Goal: Task Accomplishment & Management: Manage account settings

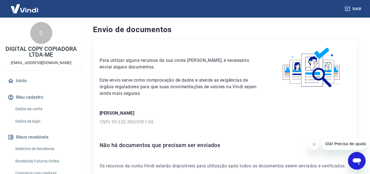
click at [25, 80] on link "Início" at bounding box center [41, 81] width 69 height 12
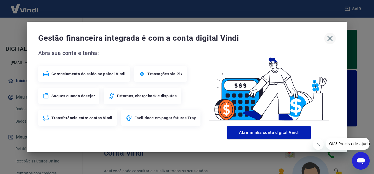
click at [329, 38] on icon "button" at bounding box center [330, 38] width 9 height 9
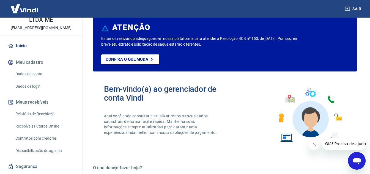
scroll to position [23, 0]
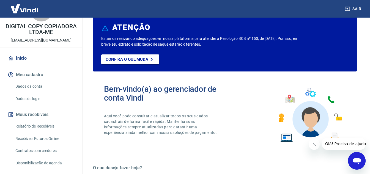
click at [37, 126] on link "Relatório de Recebíveis" at bounding box center [44, 126] width 63 height 11
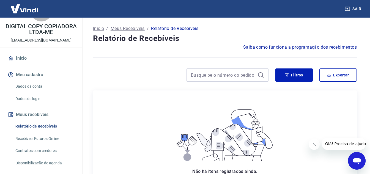
click at [22, 57] on link "Início" at bounding box center [41, 58] width 69 height 12
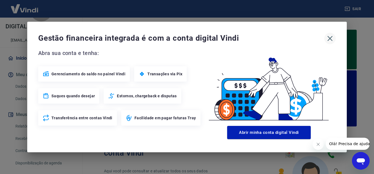
click at [330, 39] on icon "button" at bounding box center [330, 38] width 9 height 9
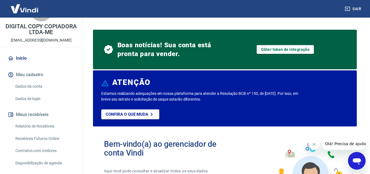
click at [45, 127] on link "Relatório de Recebíveis" at bounding box center [44, 126] width 63 height 11
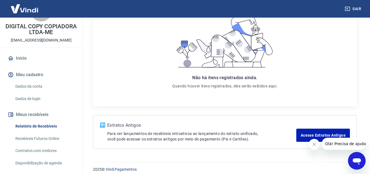
scroll to position [99, 0]
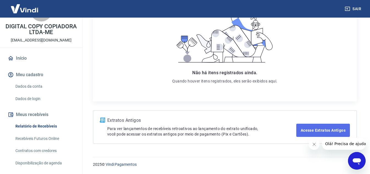
click at [322, 129] on link "Acesse Extratos Antigos" at bounding box center [324, 130] width 54 height 13
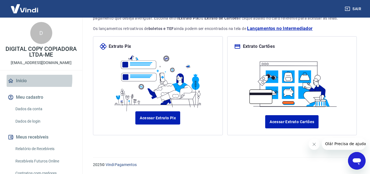
click at [19, 79] on link "Início" at bounding box center [41, 81] width 69 height 12
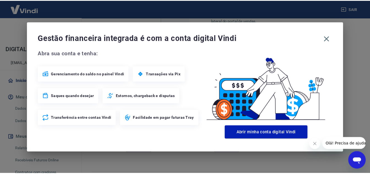
scroll to position [363, 0]
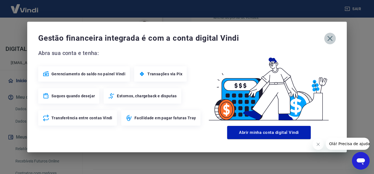
click at [330, 39] on icon "button" at bounding box center [330, 38] width 9 height 9
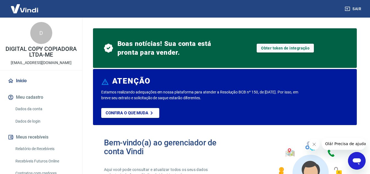
scroll to position [0, 0]
